Goal: Information Seeking & Learning: Understand process/instructions

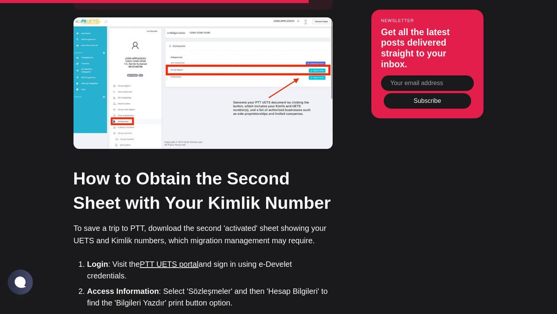
scroll to position [2415, 0]
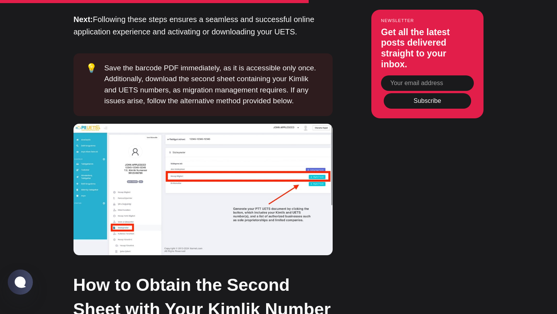
click at [214, 125] on img at bounding box center [203, 190] width 259 height 132
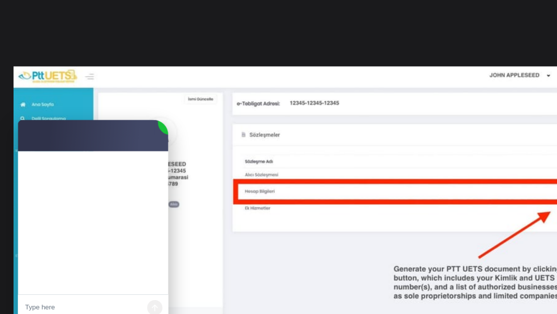
scroll to position [0, 0]
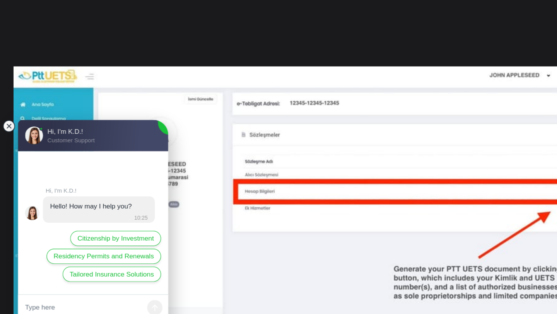
click at [8, 131] on jdiv at bounding box center [7, 127] width 11 height 11
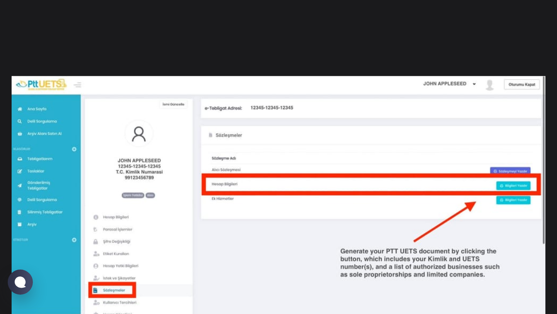
click at [334, 161] on img at bounding box center [279, 211] width 534 height 271
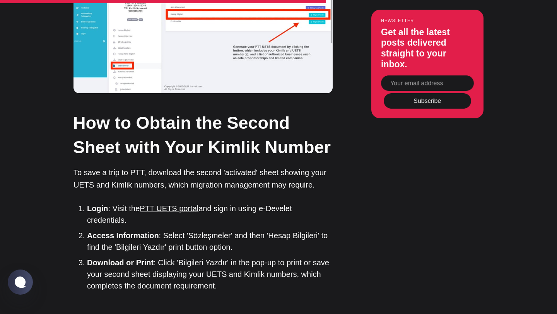
scroll to position [2606, 0]
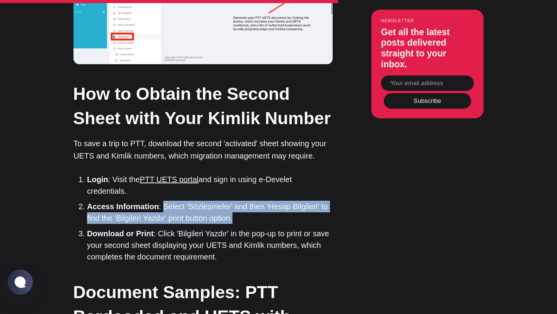
drag, startPoint x: 162, startPoint y: 141, endPoint x: 234, endPoint y: 156, distance: 73.1
click at [234, 201] on li "Access Information : Select 'Sözleşmeler' and then 'Hesap Bilgileri' to find th…" at bounding box center [210, 212] width 246 height 23
copy li "Select 'Sözleşmeler' and then 'Hesap Bilgileri' to find the 'Bilgileri Yazdır' …"
click at [263, 201] on li "Access Information : Select 'Sözleşmeler' and then 'Hesap Bilgileri' to find th…" at bounding box center [210, 212] width 246 height 23
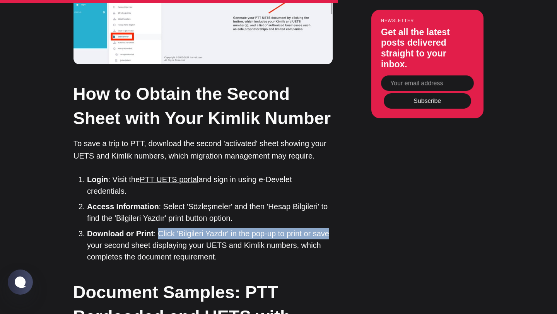
drag, startPoint x: 157, startPoint y: 171, endPoint x: 325, endPoint y: 173, distance: 168.7
click at [325, 228] on li "Download or Print : Click 'Bilgileri Yazdır' in the pop-up to print or save you…" at bounding box center [210, 245] width 246 height 35
copy li "Click 'Bilgileri Yazdır' in the pop-up to print or save"
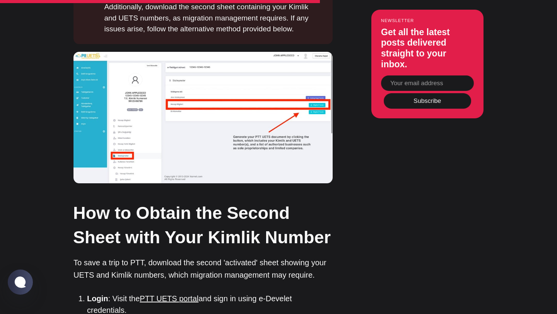
scroll to position [2490, 0]
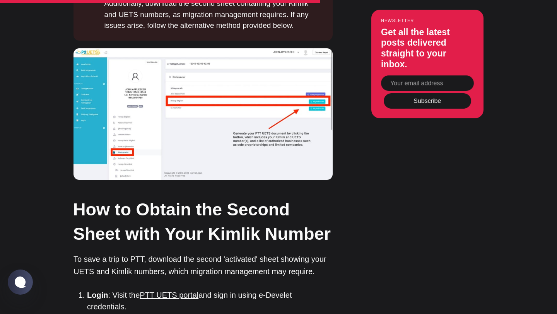
click at [320, 51] on img at bounding box center [203, 114] width 259 height 132
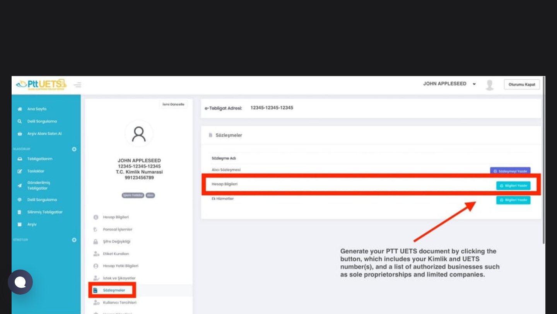
click at [318, 92] on img at bounding box center [279, 211] width 534 height 271
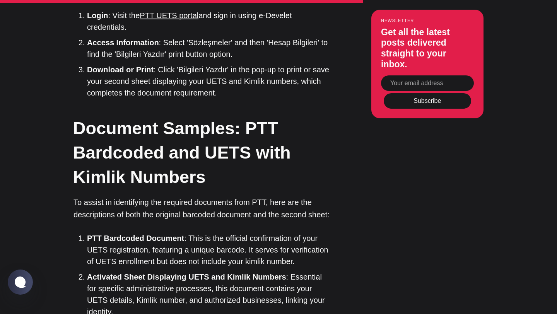
scroll to position [2770, 0]
